Goal: Check status: Check status

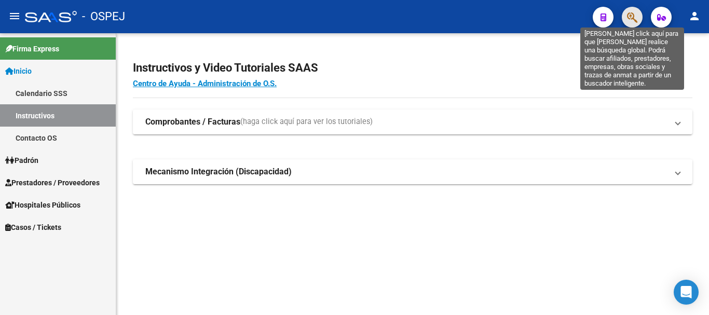
click at [353, 18] on icon "button" at bounding box center [632, 17] width 10 height 12
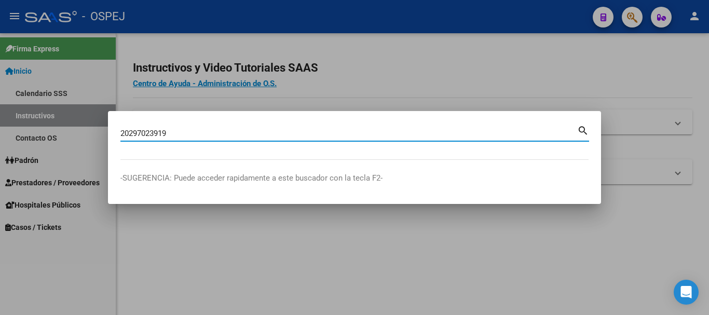
type input "20297023919"
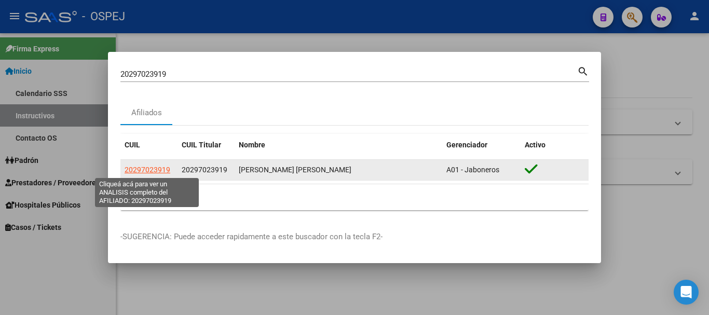
click at [146, 171] on span "20297023919" at bounding box center [148, 170] width 46 height 8
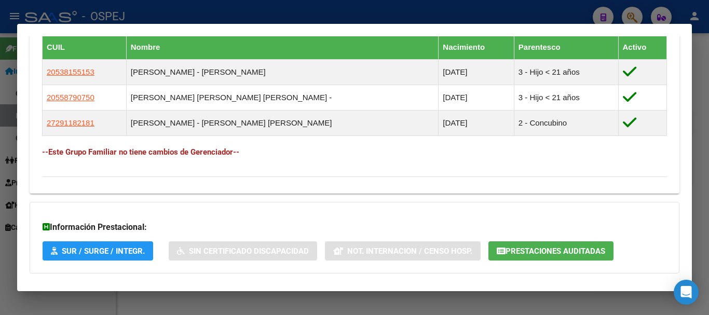
scroll to position [622, 0]
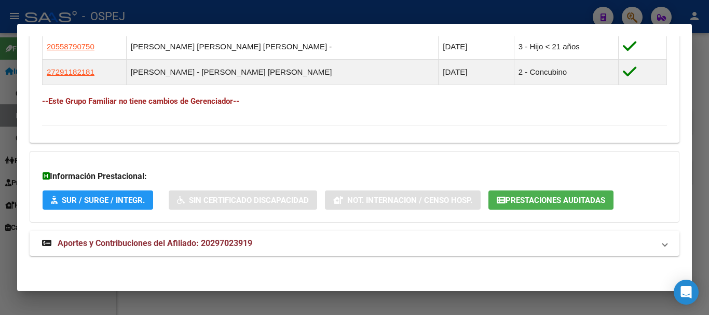
click at [353, 202] on span "Prestaciones Auditadas" at bounding box center [555, 200] width 100 height 9
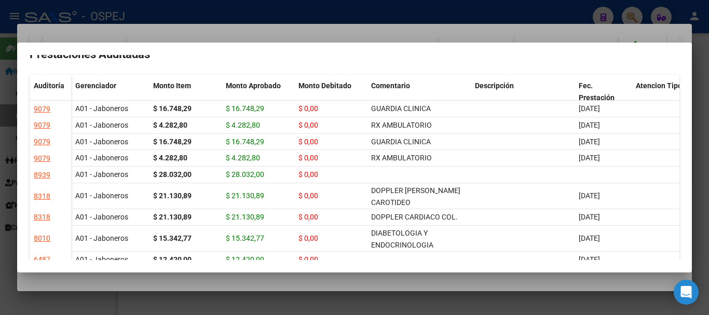
scroll to position [0, 0]
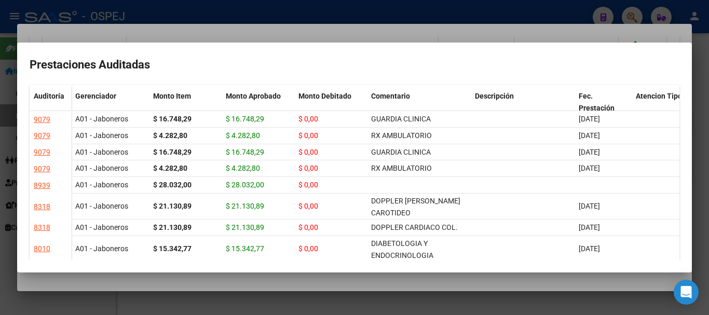
click at [271, 26] on div at bounding box center [354, 157] width 709 height 315
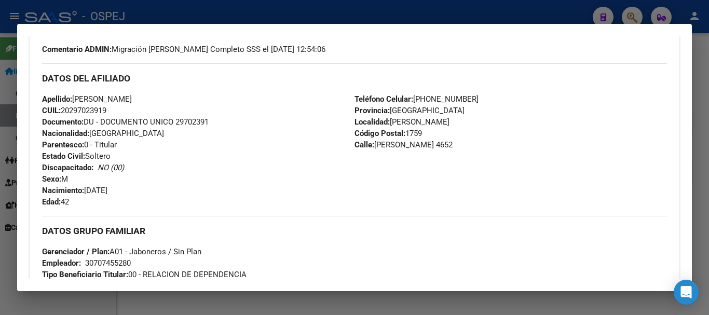
scroll to position [310, 0]
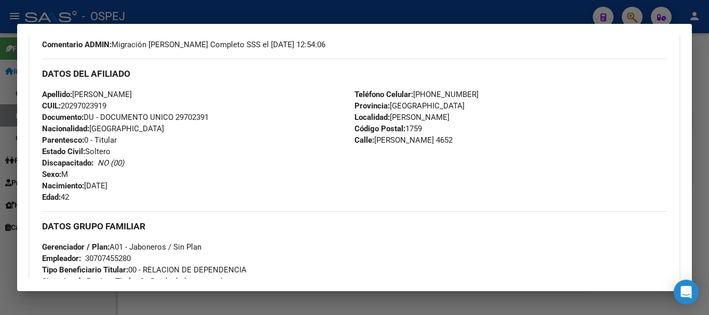
click at [257, 3] on div at bounding box center [354, 157] width 709 height 315
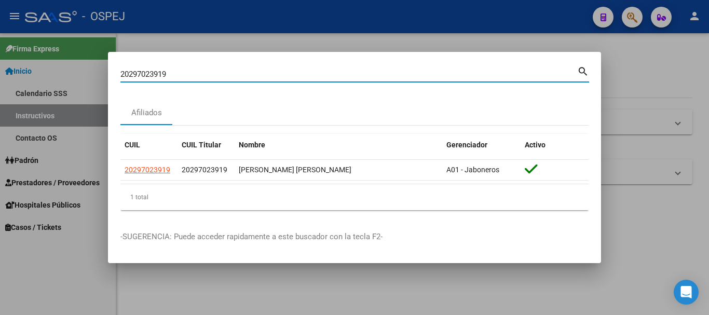
drag, startPoint x: 177, startPoint y: 76, endPoint x: 120, endPoint y: 77, distance: 56.6
click at [120, 77] on input "20297023919" at bounding box center [348, 74] width 457 height 9
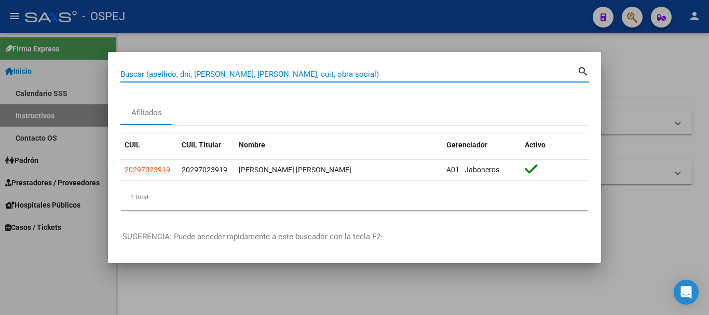
paste input "27319703271"
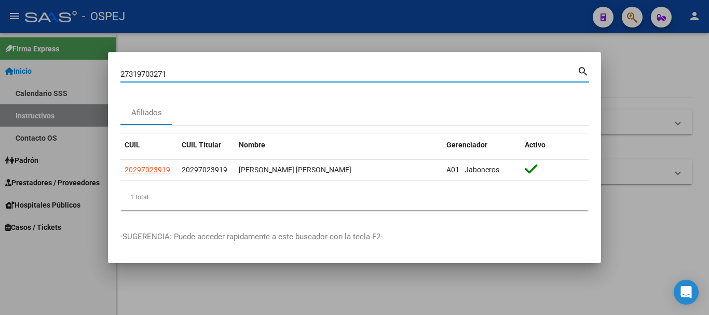
type input "27319703271"
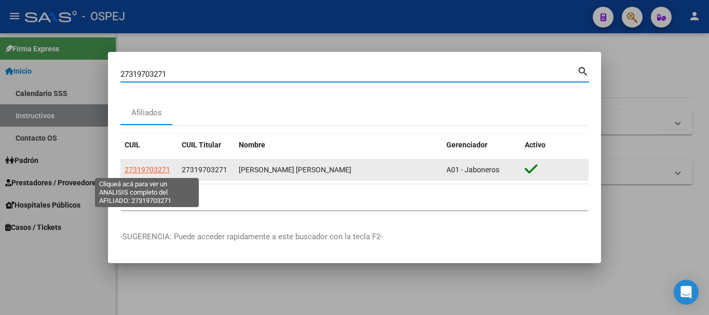
click at [152, 167] on span "27319703271" at bounding box center [148, 170] width 46 height 8
type textarea "27319703271"
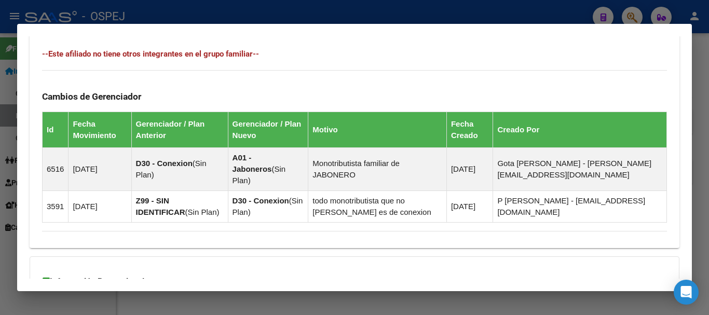
scroll to position [665, 0]
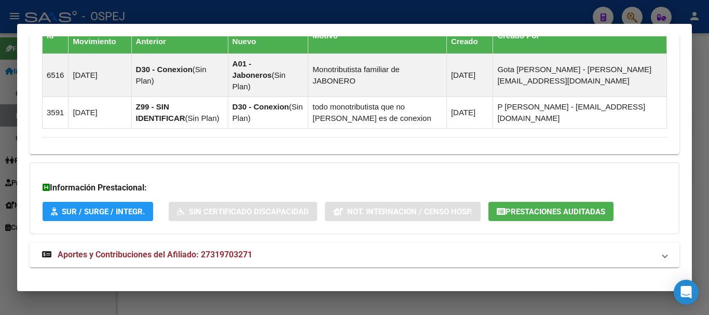
click at [353, 207] on span "Prestaciones Auditadas" at bounding box center [555, 211] width 100 height 9
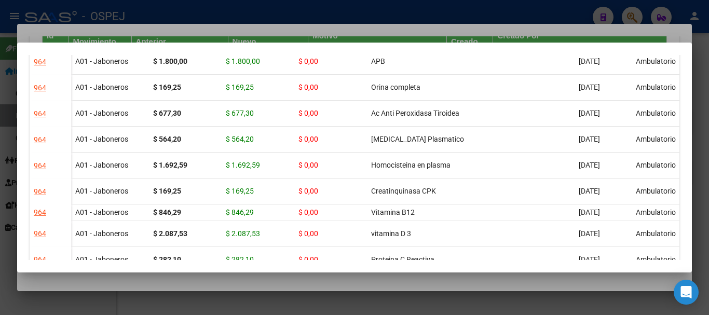
scroll to position [467, 0]
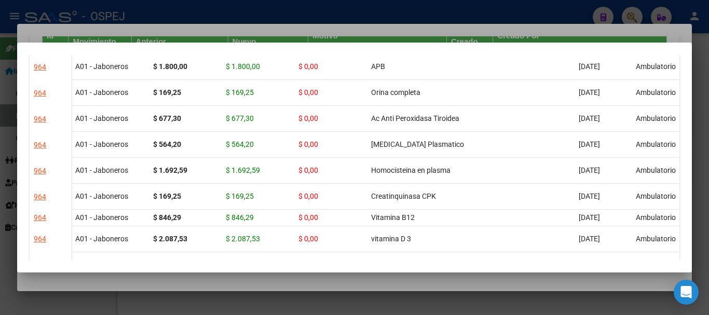
click at [353, 5] on div at bounding box center [354, 157] width 709 height 315
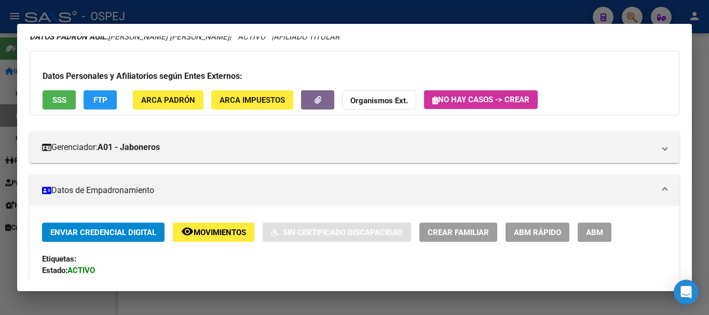
scroll to position [0, 0]
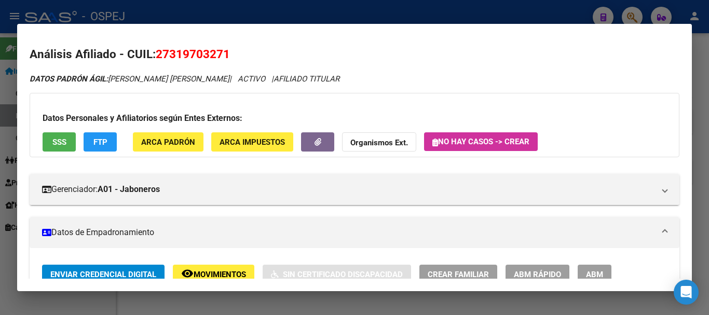
click at [181, 9] on div at bounding box center [354, 157] width 709 height 315
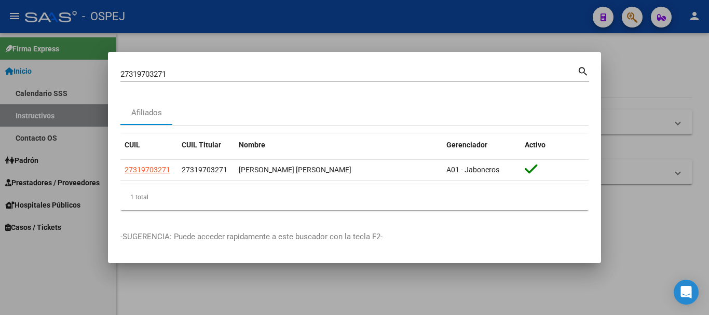
click at [353, 19] on div at bounding box center [354, 157] width 709 height 315
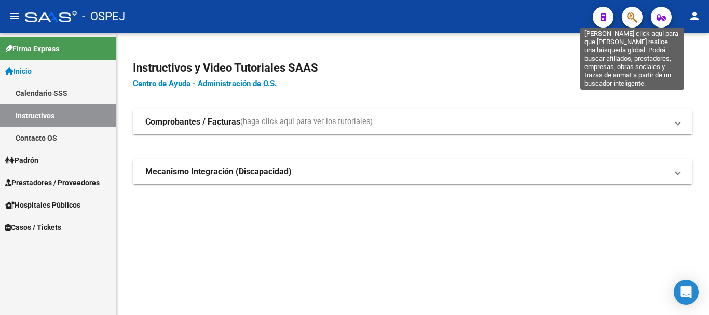
click at [353, 18] on icon "button" at bounding box center [632, 17] width 10 height 12
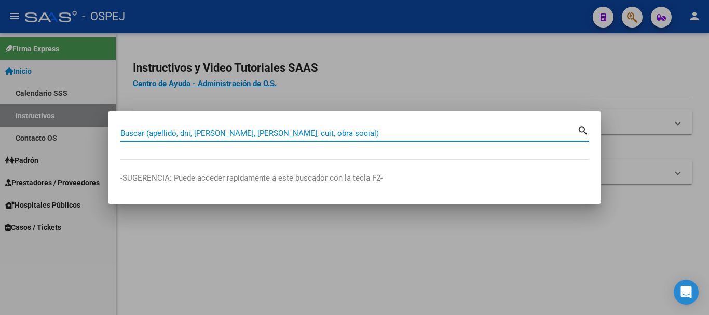
paste input "27443624886"
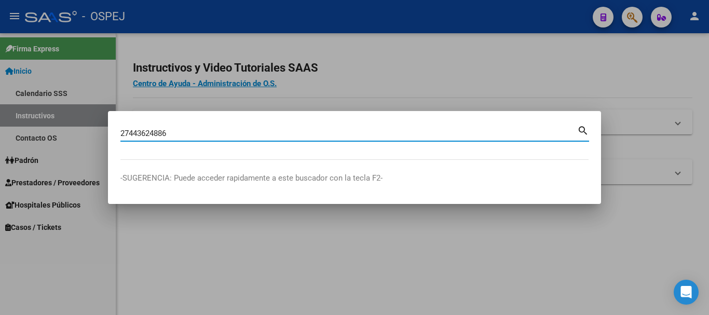
type input "27443624886"
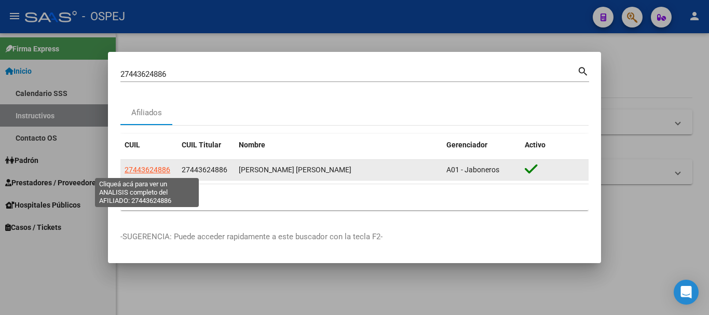
click at [150, 173] on span "27443624886" at bounding box center [148, 170] width 46 height 8
type textarea "27443624886"
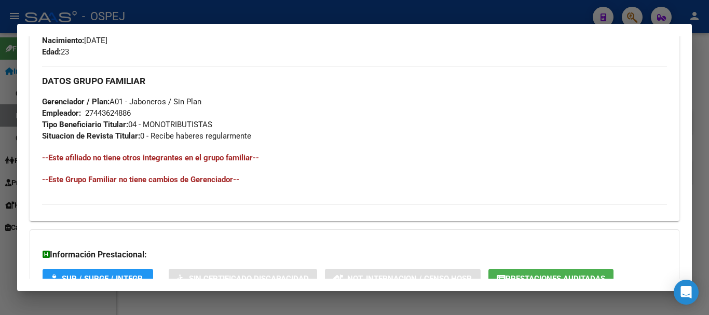
scroll to position [545, 0]
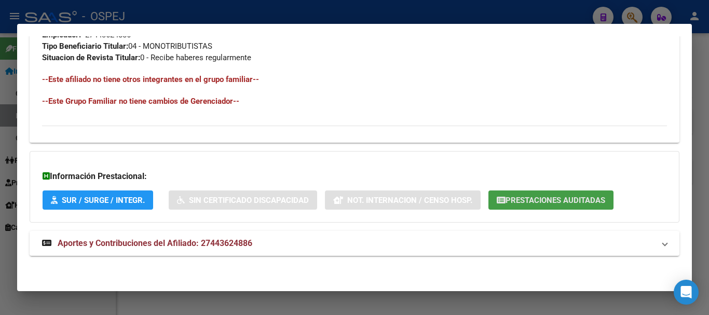
click at [353, 199] on span "Prestaciones Auditadas" at bounding box center [555, 200] width 100 height 9
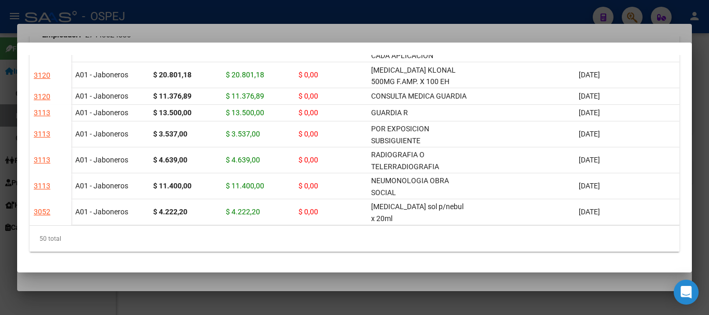
scroll to position [916, 0]
click at [353, 24] on div at bounding box center [354, 157] width 709 height 315
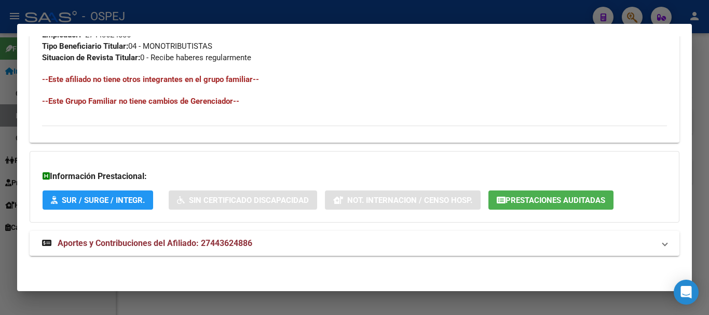
click at [353, 11] on div at bounding box center [354, 157] width 709 height 315
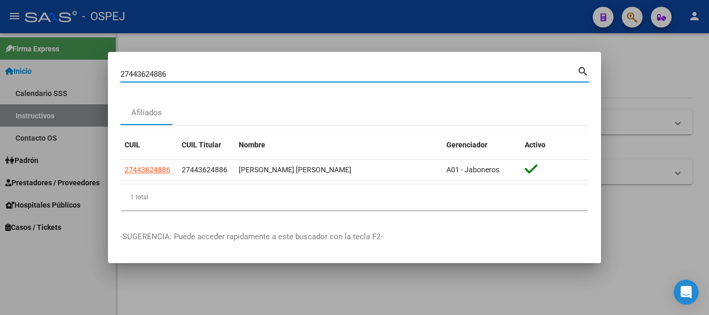
drag, startPoint x: 194, startPoint y: 71, endPoint x: 120, endPoint y: 76, distance: 73.3
click at [120, 76] on input "27443624886" at bounding box center [348, 74] width 457 height 9
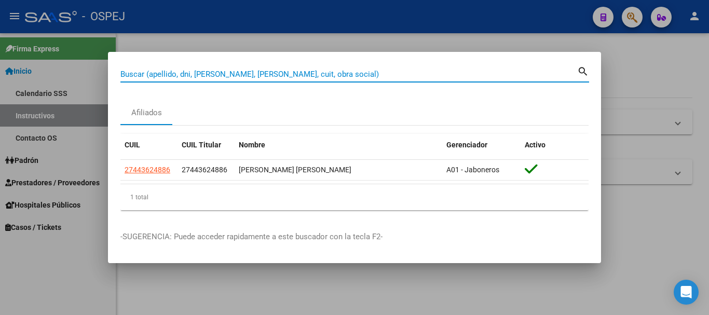
paste input "27173345254"
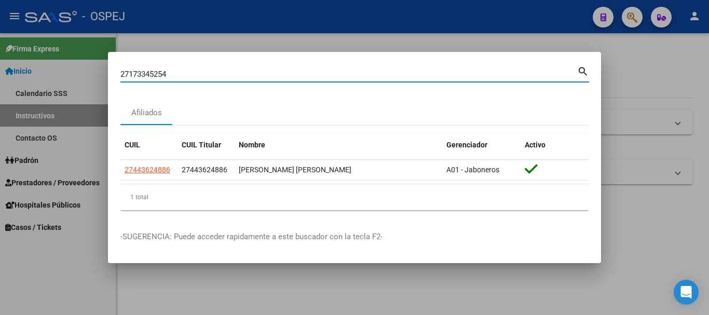
type input "27173345254"
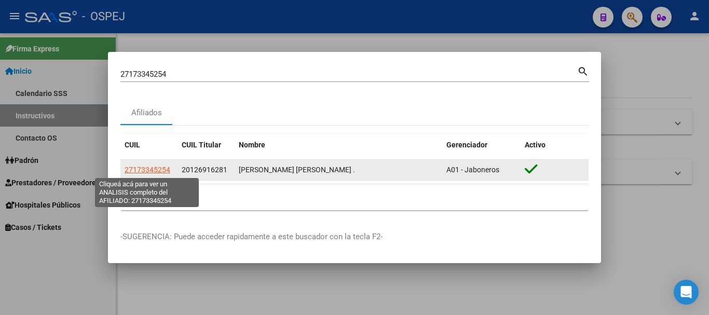
click at [138, 169] on span "27173345254" at bounding box center [148, 170] width 46 height 8
type textarea "27173345254"
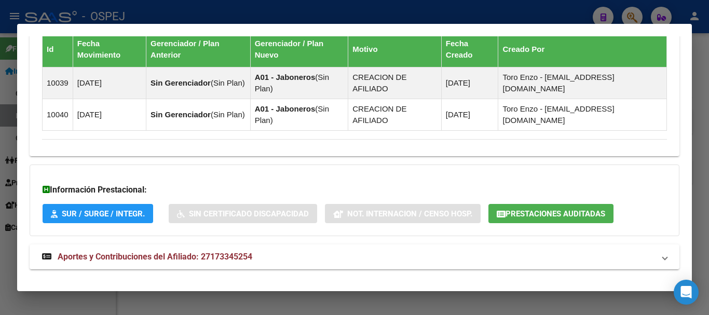
scroll to position [693, 0]
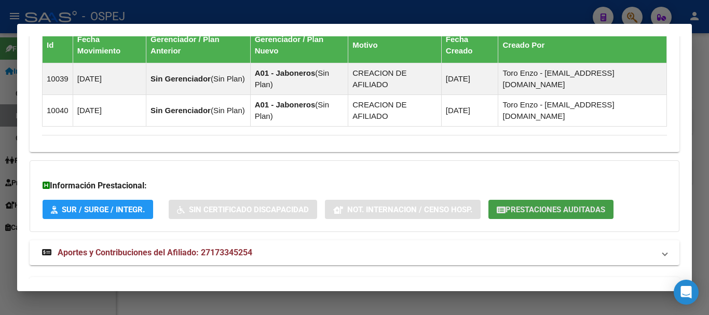
click at [353, 204] on span "Prestaciones Auditadas" at bounding box center [551, 208] width 108 height 9
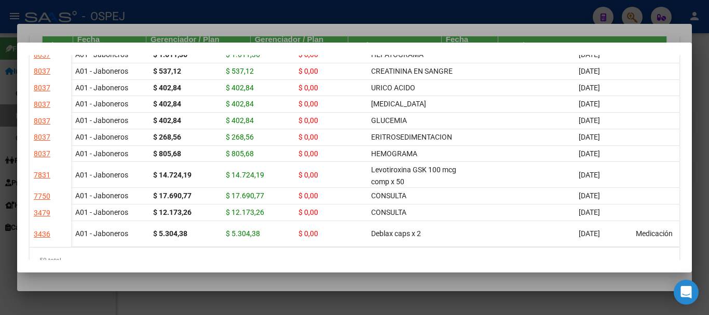
scroll to position [888, 0]
click at [240, 16] on div at bounding box center [354, 157] width 709 height 315
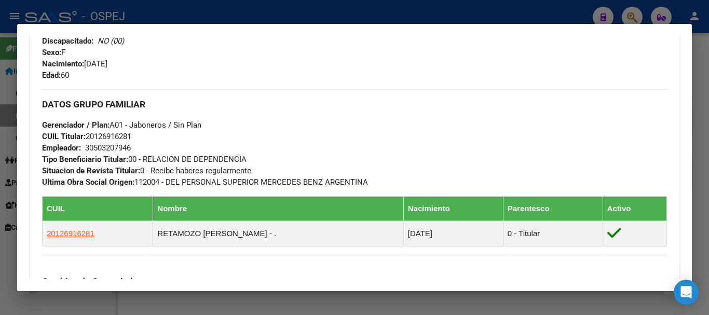
scroll to position [330, 0]
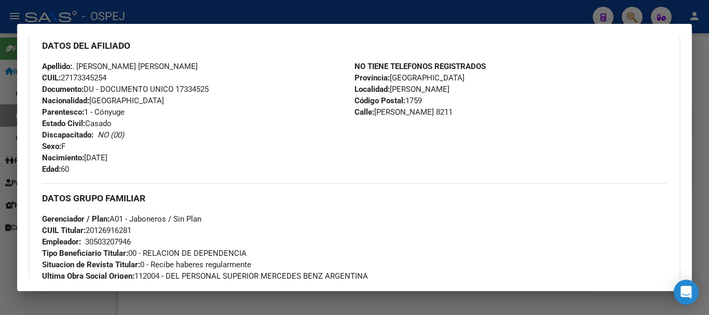
click at [353, 15] on div at bounding box center [354, 157] width 709 height 315
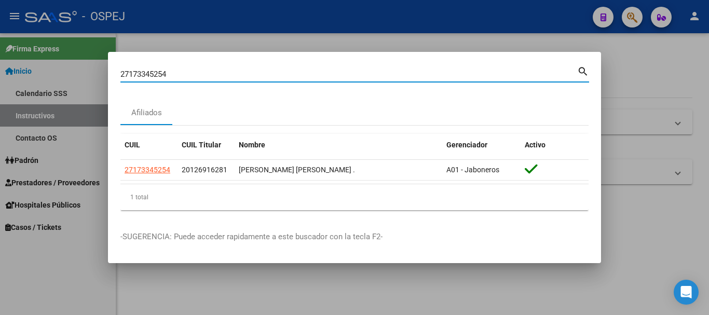
drag, startPoint x: 176, startPoint y: 71, endPoint x: 116, endPoint y: 80, distance: 60.9
click at [116, 80] on mat-dialog-content "27173345254 Buscar (apellido, dni, cuil, [PERSON_NAME], cuit, obra social) sear…" at bounding box center [354, 141] width 493 height 154
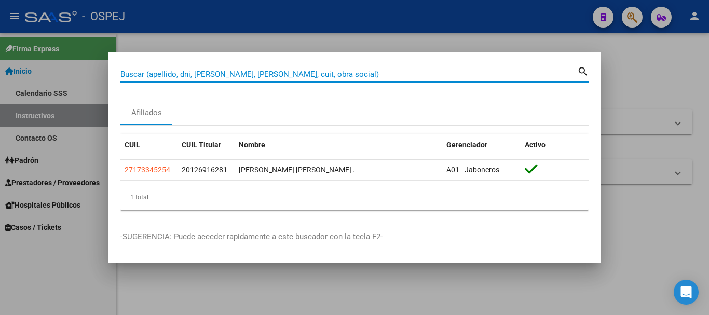
paste input "23311971964"
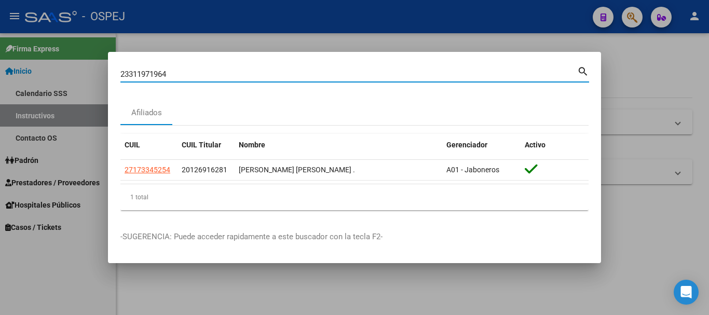
type input "23311971964"
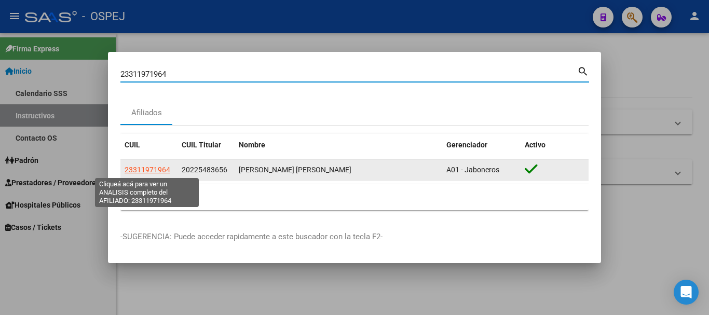
click at [147, 169] on span "23311971964" at bounding box center [148, 170] width 46 height 8
type textarea "23311971964"
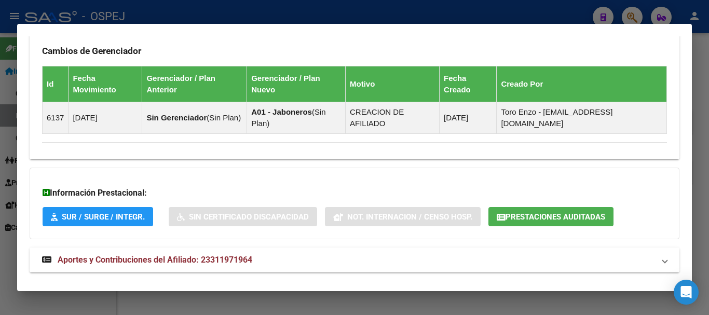
scroll to position [661, 0]
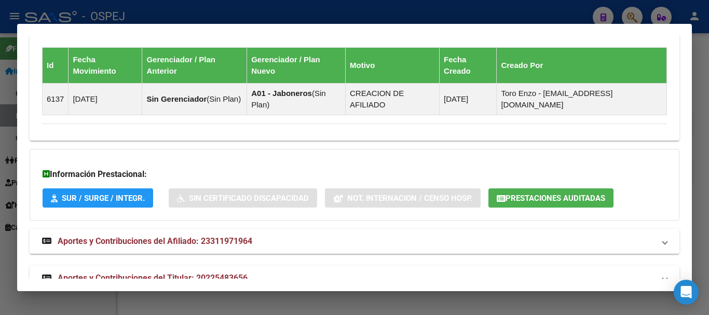
click at [353, 194] on span "Prestaciones Auditadas" at bounding box center [555, 198] width 100 height 9
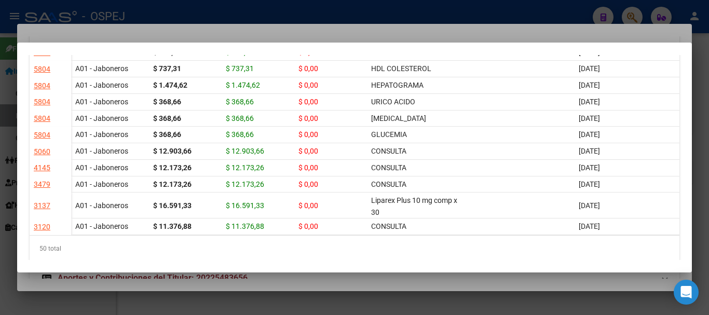
scroll to position [803, 0]
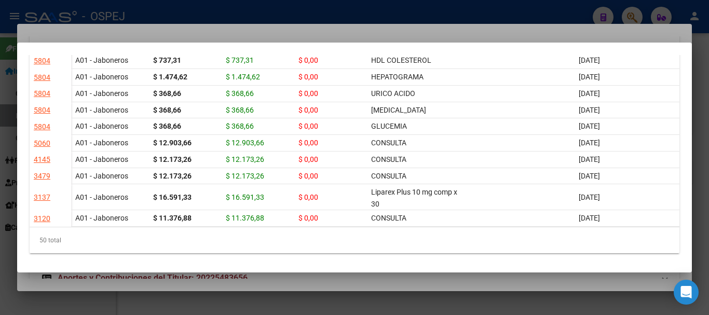
click at [191, 8] on div at bounding box center [354, 157] width 709 height 315
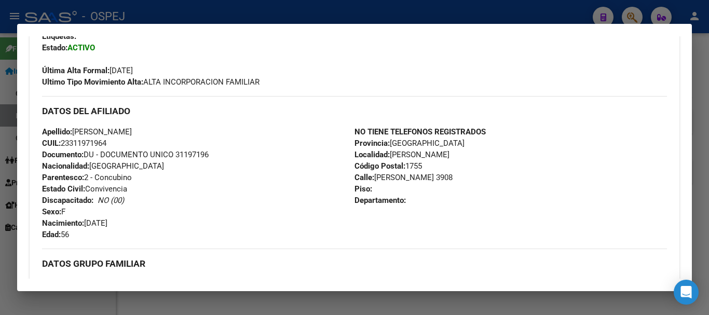
scroll to position [246, 0]
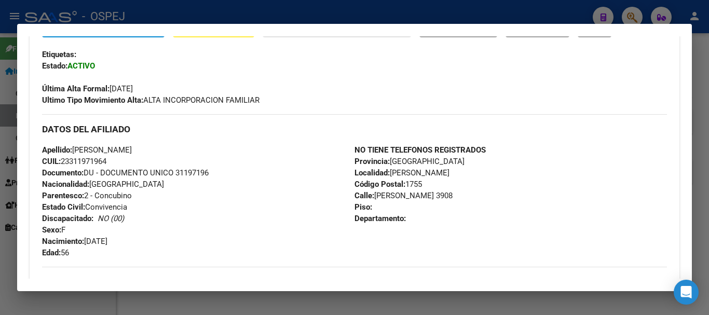
click at [350, 12] on div at bounding box center [354, 157] width 709 height 315
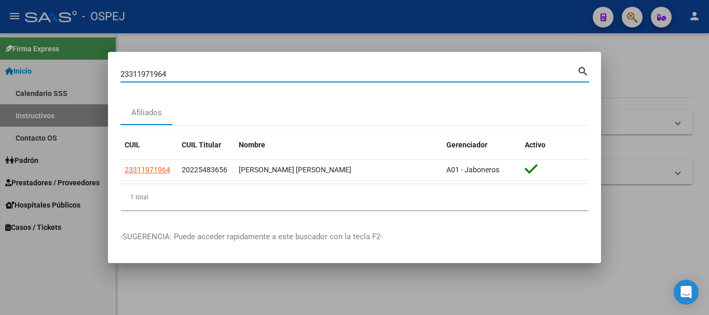
drag, startPoint x: 177, startPoint y: 76, endPoint x: 119, endPoint y: 92, distance: 60.4
click at [119, 92] on mat-dialog-content "23311971964 Buscar (apellido, dni, cuil, nro traspaso, cuit, obra social) searc…" at bounding box center [354, 141] width 493 height 154
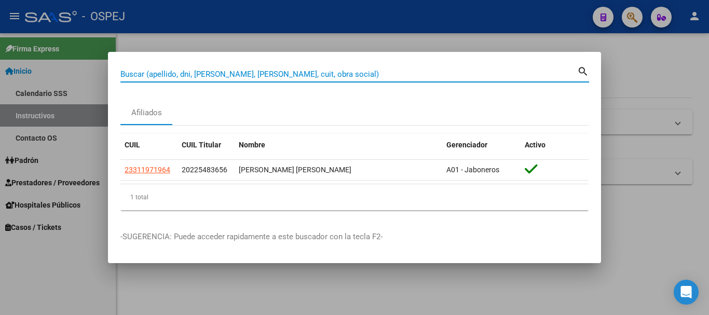
paste input "20300107134"
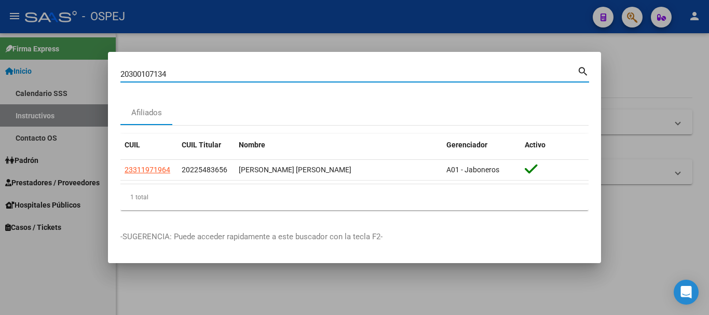
type input "20300107134"
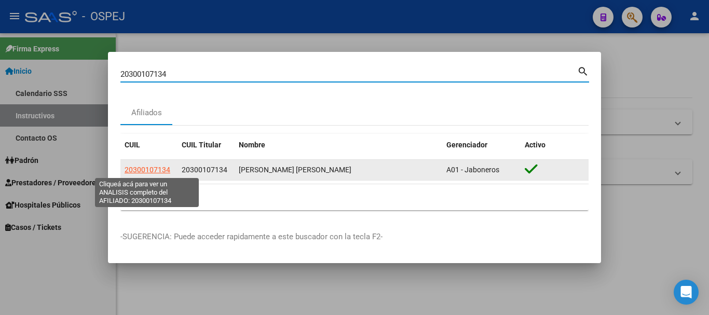
click at [132, 170] on span "20300107134" at bounding box center [148, 170] width 46 height 8
type textarea "20300107134"
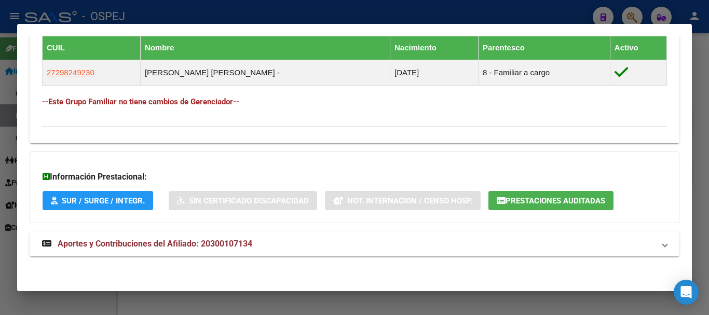
scroll to position [571, 0]
click at [353, 198] on span "Prestaciones Auditadas" at bounding box center [555, 200] width 100 height 9
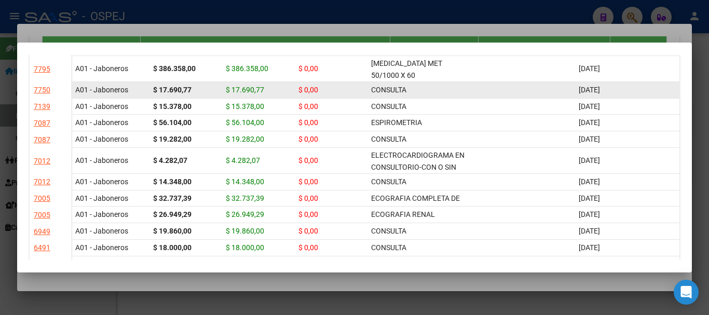
scroll to position [726, 0]
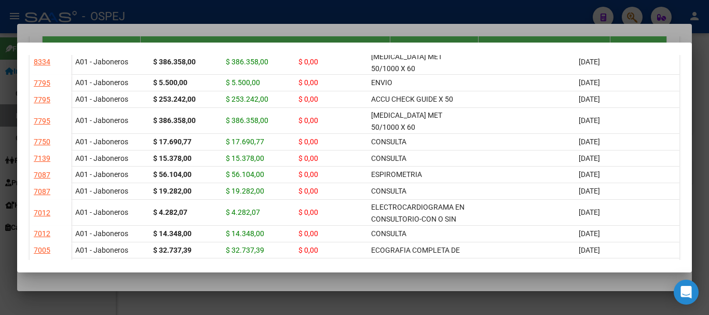
click at [276, 5] on div at bounding box center [354, 157] width 709 height 315
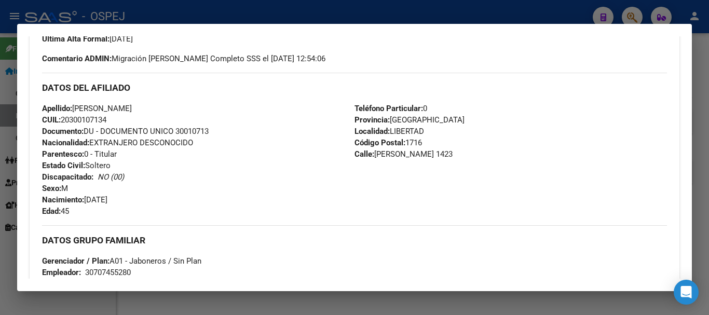
scroll to position [311, 0]
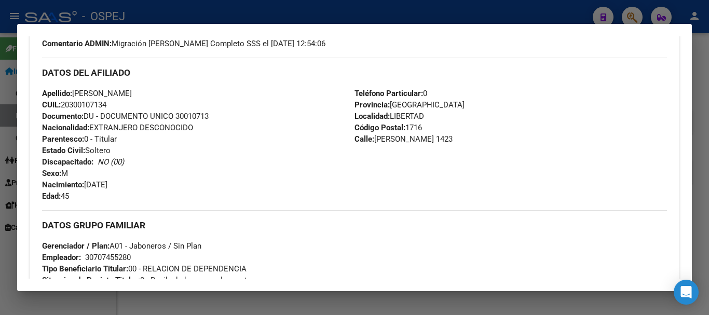
click at [353, 1] on div at bounding box center [354, 157] width 709 height 315
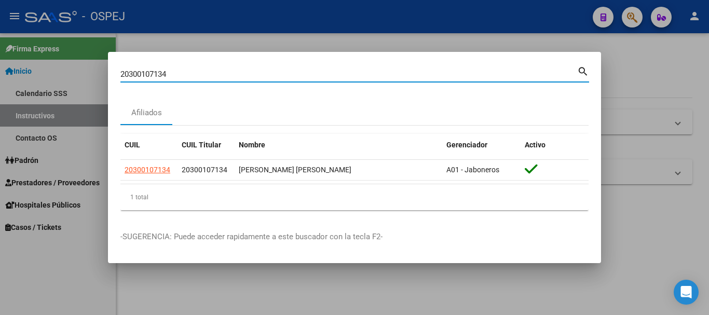
drag, startPoint x: 185, startPoint y: 73, endPoint x: 116, endPoint y: 80, distance: 69.4
click at [116, 80] on mat-dialog-content "20300107134 Buscar (apellido, dni, cuil, nro traspaso, cuit, obra social) searc…" at bounding box center [354, 141] width 493 height 154
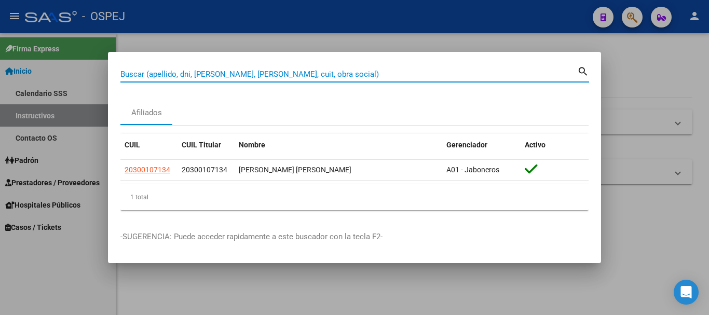
paste input "20243755639"
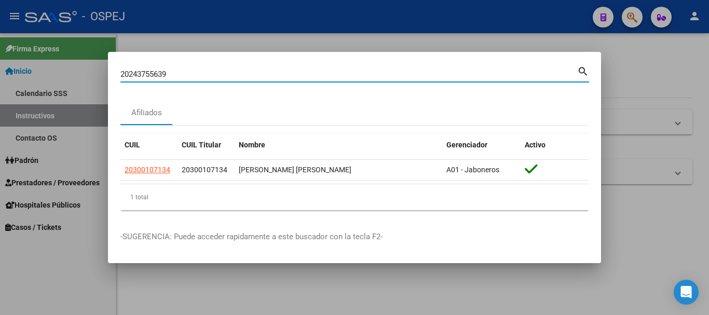
type input "20243755639"
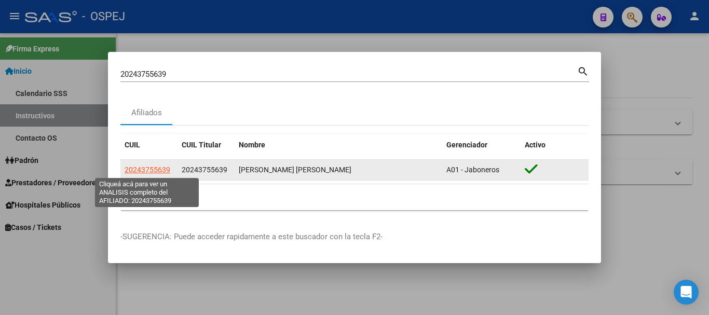
click at [141, 170] on span "20243755639" at bounding box center [148, 170] width 46 height 8
type textarea "20243755639"
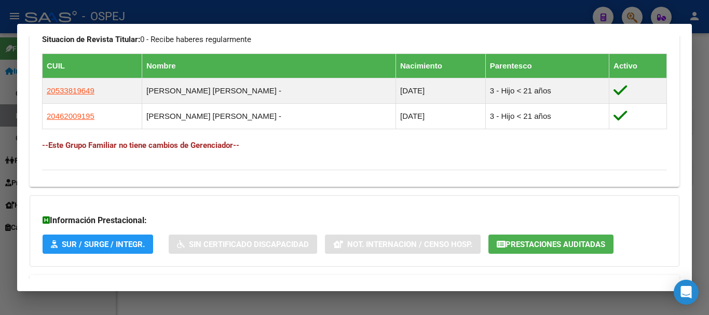
scroll to position [596, 0]
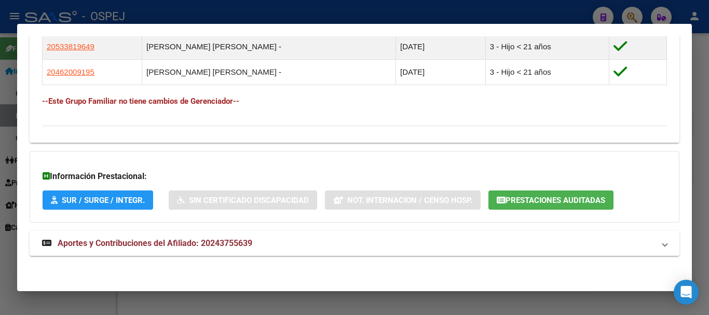
click at [353, 197] on span "Prestaciones Auditadas" at bounding box center [555, 200] width 100 height 9
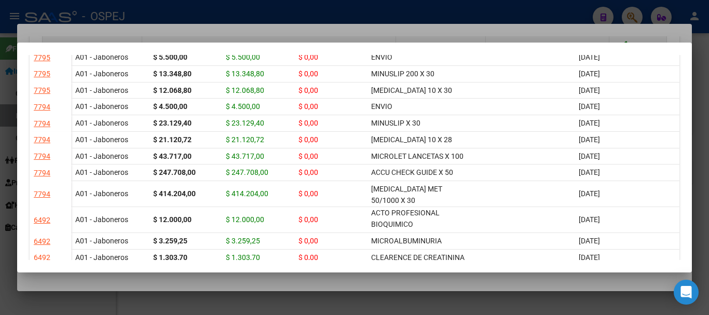
scroll to position [0, 0]
click at [230, 11] on div at bounding box center [354, 157] width 709 height 315
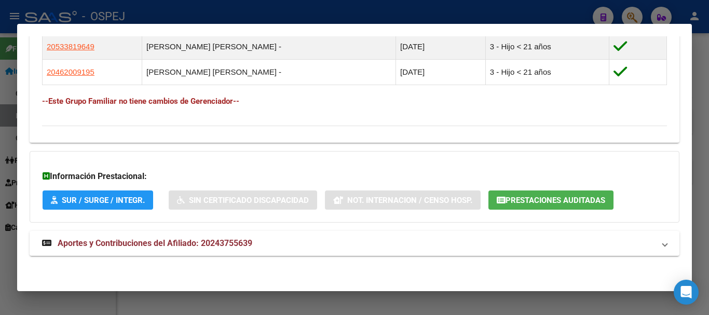
click at [353, 11] on div at bounding box center [354, 157] width 709 height 315
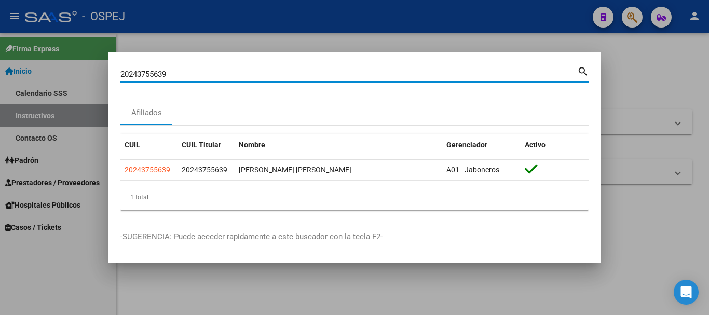
drag, startPoint x: 171, startPoint y: 73, endPoint x: 77, endPoint y: 75, distance: 93.4
click at [77, 75] on div "20243755639 Buscar (apellido, dni, cuil, nro traspaso, cuit, obra social) searc…" at bounding box center [354, 157] width 709 height 315
click at [178, 72] on input "20243755639" at bounding box center [348, 74] width 457 height 9
drag, startPoint x: 122, startPoint y: 73, endPoint x: 170, endPoint y: 76, distance: 47.8
click at [170, 76] on input "20243755639" at bounding box center [348, 74] width 457 height 9
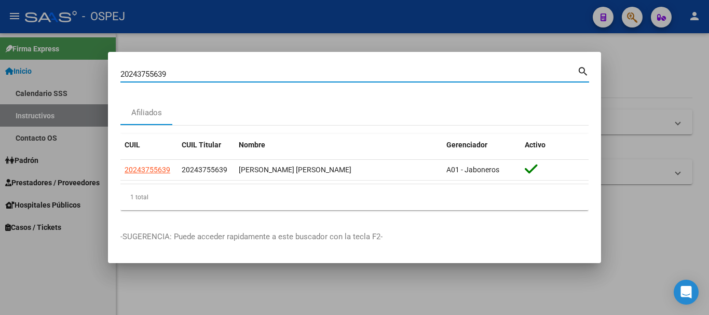
click at [170, 76] on input "20243755639" at bounding box center [348, 74] width 457 height 9
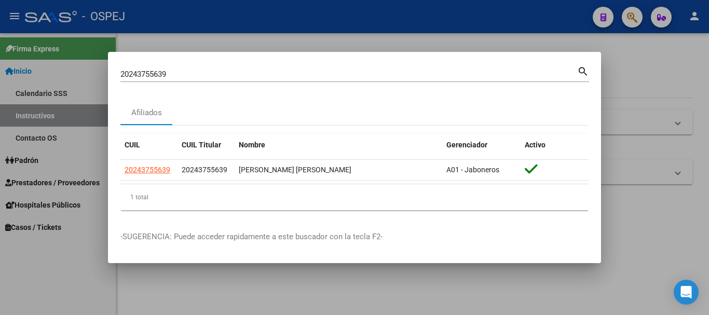
click at [287, 106] on div "Afiliados" at bounding box center [354, 112] width 468 height 25
click at [214, 70] on input "20243755639" at bounding box center [348, 74] width 457 height 9
drag, startPoint x: 179, startPoint y: 68, endPoint x: 178, endPoint y: 75, distance: 6.8
click at [178, 75] on input "20243755639" at bounding box center [348, 74] width 457 height 9
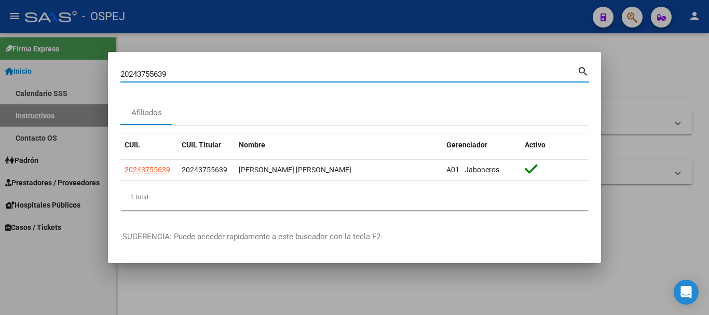
drag, startPoint x: 171, startPoint y: 75, endPoint x: 121, endPoint y: 80, distance: 50.1
click at [121, 80] on div "20243755639 Buscar (apellido, dni, [PERSON_NAME], [PERSON_NAME], cuit, obra soc…" at bounding box center [348, 74] width 457 height 16
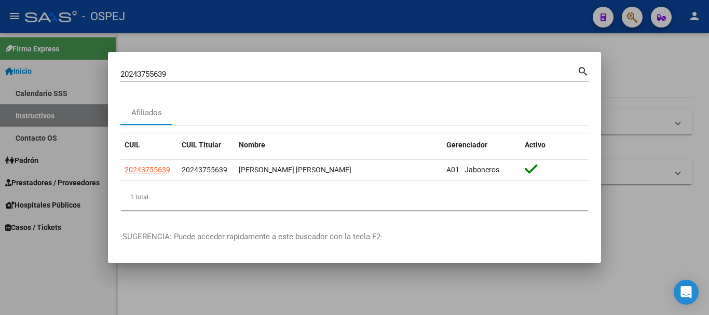
click at [216, 49] on div at bounding box center [354, 157] width 709 height 315
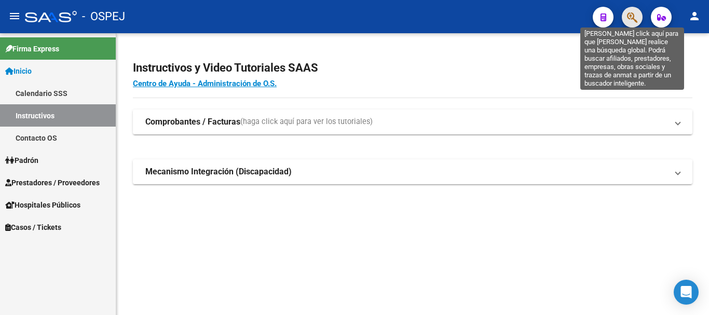
click at [353, 19] on icon "button" at bounding box center [632, 17] width 10 height 12
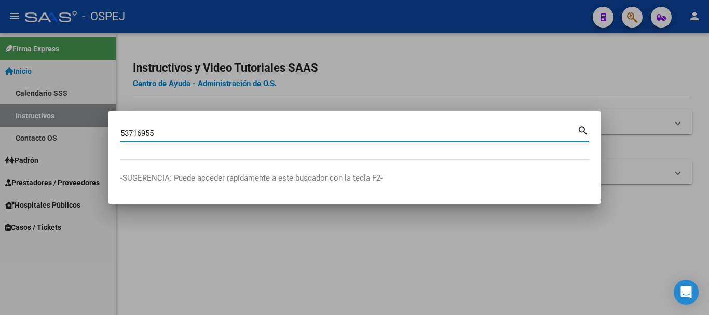
type input "53716955"
click at [353, 131] on mat-icon "search" at bounding box center [583, 129] width 12 height 12
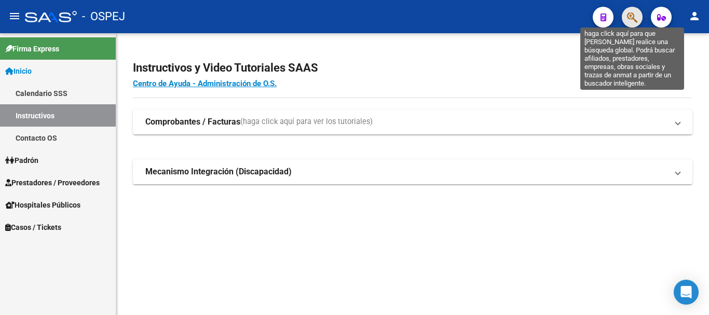
click at [353, 11] on icon "button" at bounding box center [632, 17] width 10 height 12
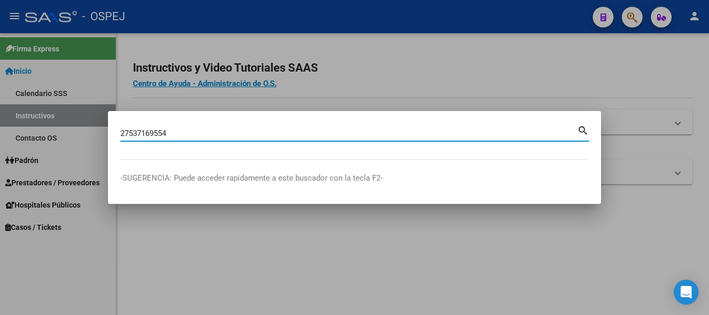
type input "27537169554"
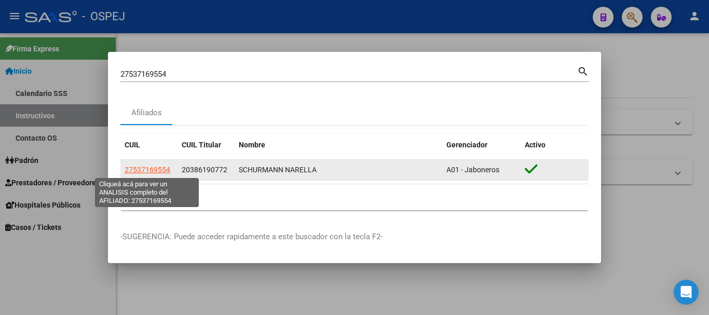
click at [163, 170] on span "27537169554" at bounding box center [148, 170] width 46 height 8
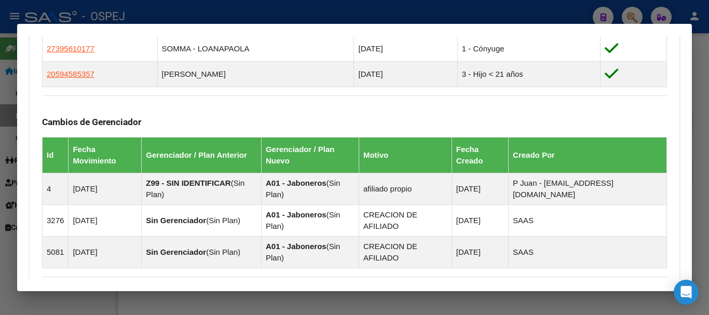
scroll to position [753, 0]
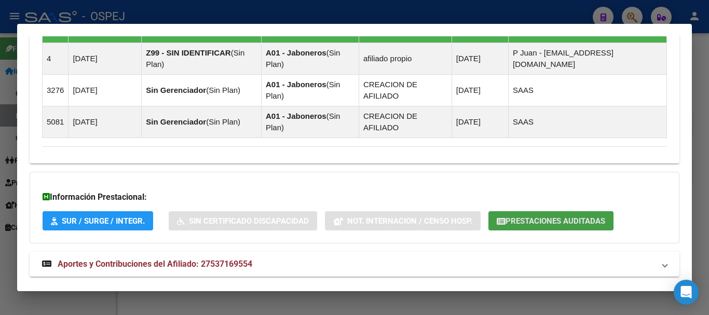
click at [353, 216] on span "Prestaciones Auditadas" at bounding box center [555, 220] width 100 height 9
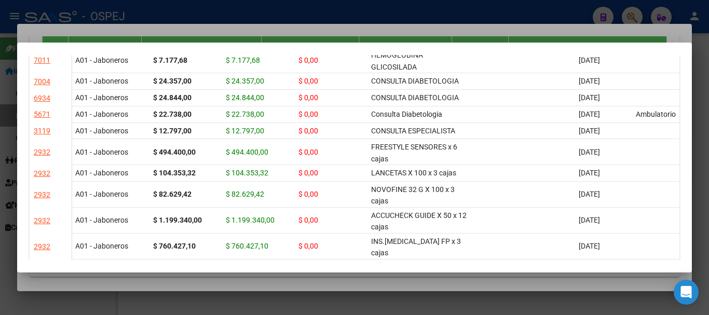
scroll to position [778, 0]
click at [353, 13] on div at bounding box center [354, 157] width 709 height 315
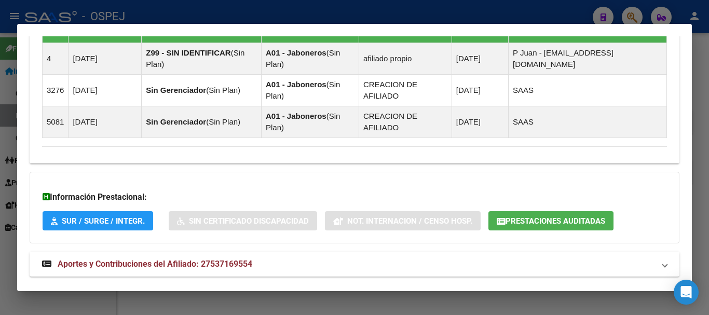
click at [353, 19] on div at bounding box center [354, 157] width 709 height 315
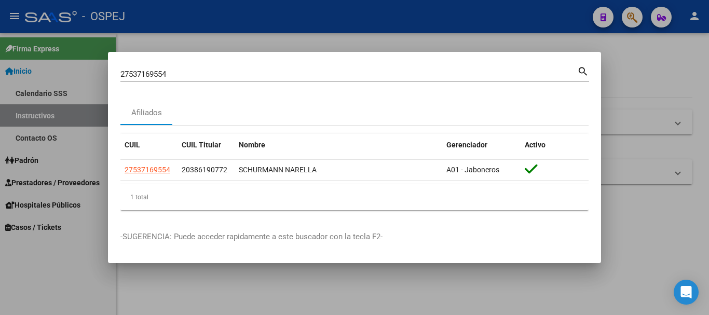
click at [353, 23] on div at bounding box center [354, 157] width 709 height 315
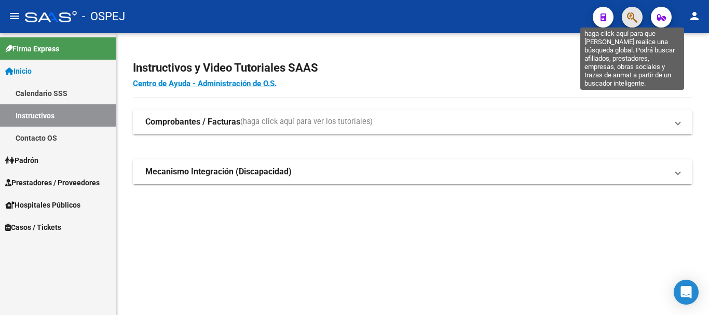
click at [353, 12] on icon "button" at bounding box center [632, 17] width 10 height 12
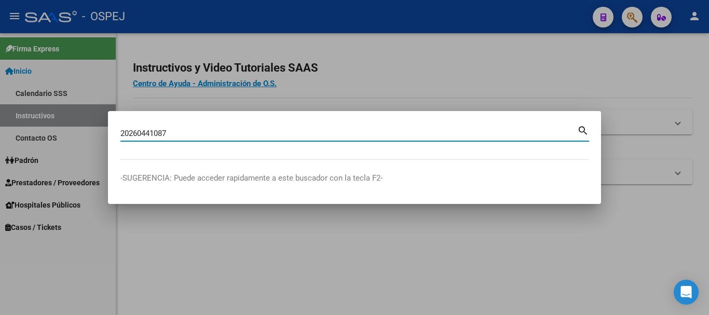
type input "20260441087"
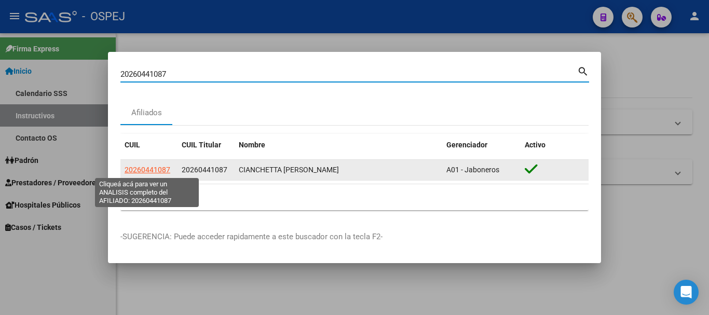
click at [148, 171] on span "20260441087" at bounding box center [148, 170] width 46 height 8
type textarea "20260441087"
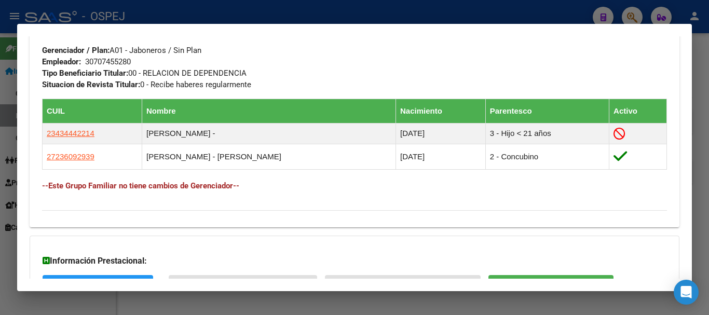
scroll to position [591, 0]
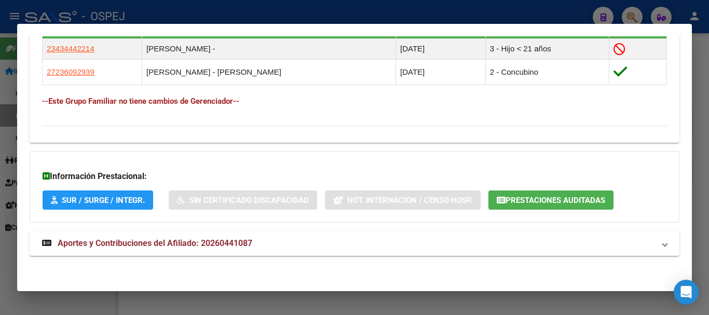
click at [353, 202] on span "Prestaciones Auditadas" at bounding box center [555, 200] width 100 height 9
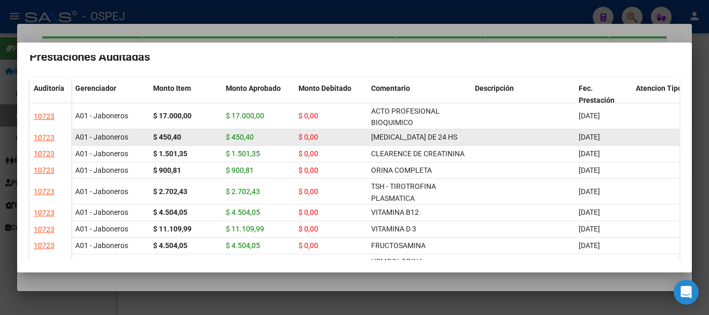
scroll to position [0, 0]
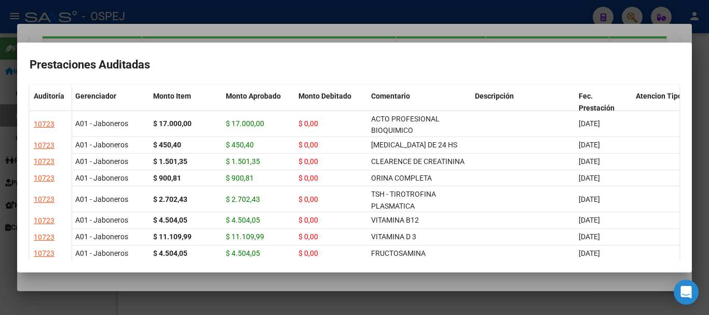
click at [338, 9] on div at bounding box center [354, 157] width 709 height 315
